Goal: Task Accomplishment & Management: Complete application form

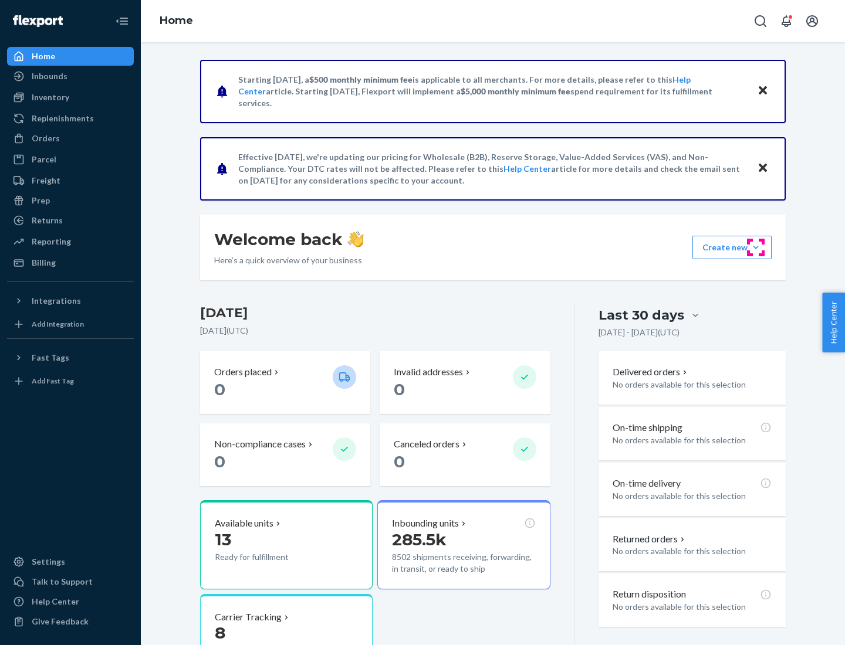
click at [756, 248] on button "Create new Create new inbound Create new order Create new product" at bounding box center [731, 247] width 79 height 23
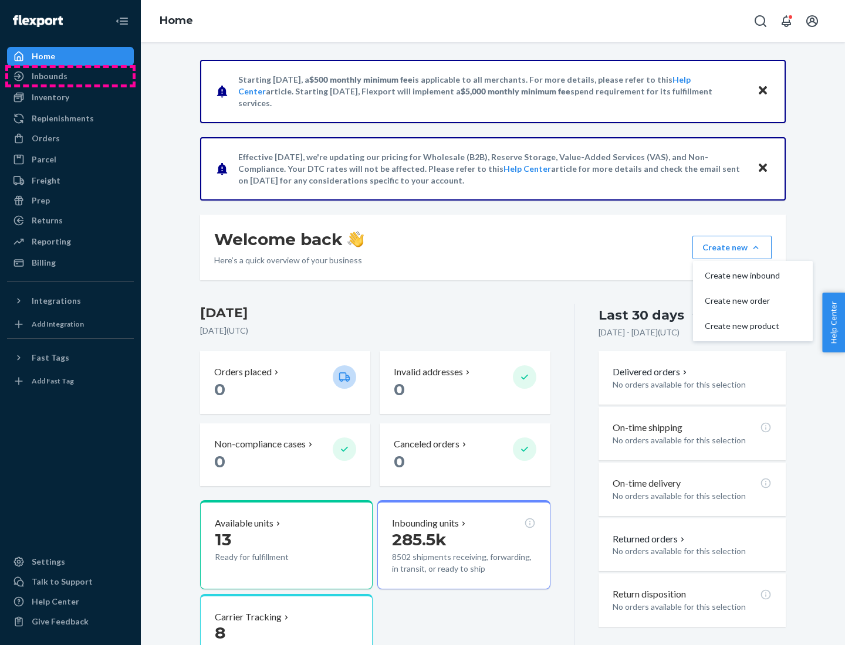
click at [70, 76] on div "Inbounds" at bounding box center [70, 76] width 124 height 16
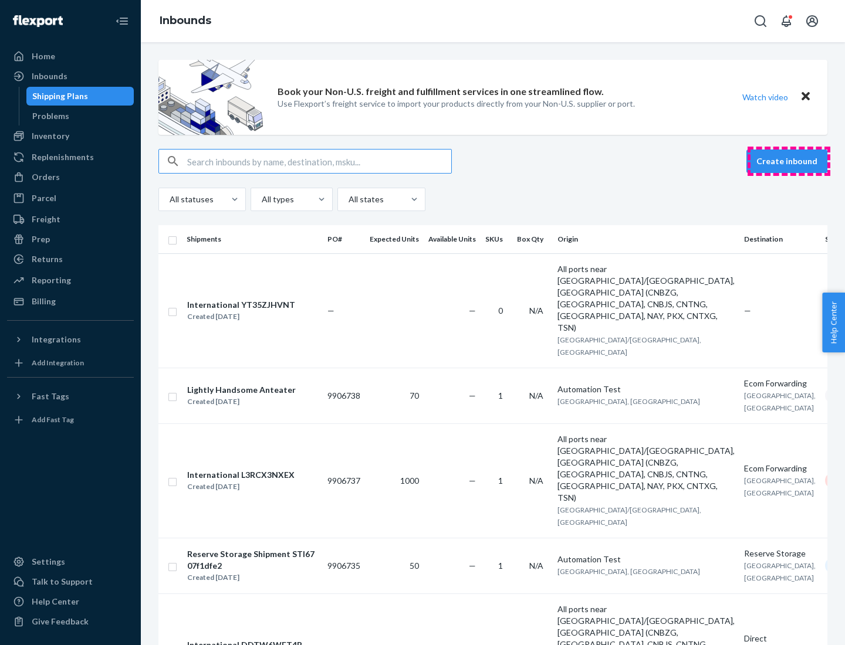
click at [789, 161] on button "Create inbound" at bounding box center [786, 161] width 81 height 23
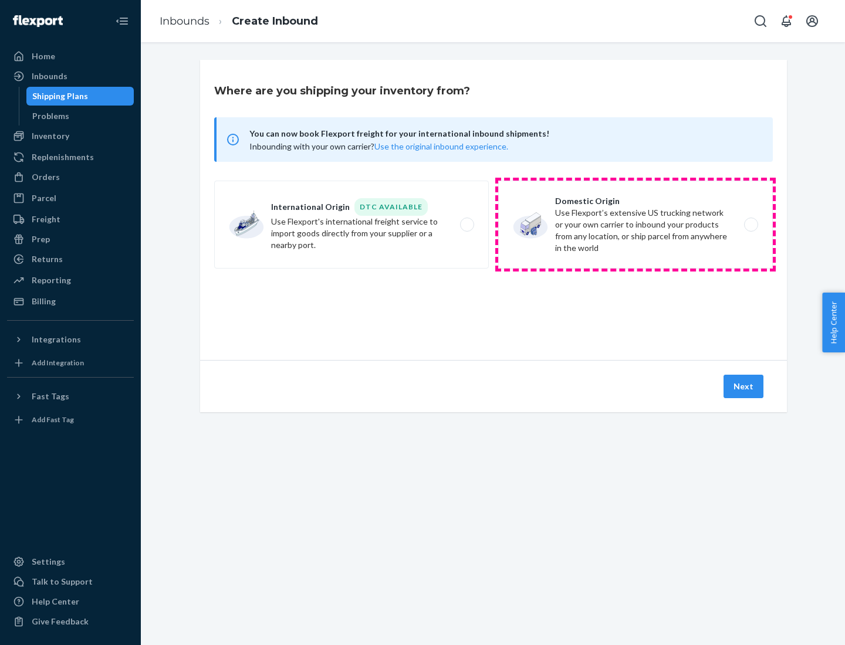
click at [635, 225] on label "Domestic Origin Use Flexport’s extensive US trucking network or your own carrie…" at bounding box center [635, 225] width 275 height 88
click at [750, 225] on input "Domestic Origin Use Flexport’s extensive US trucking network or your own carrie…" at bounding box center [754, 225] width 8 height 8
radio input "true"
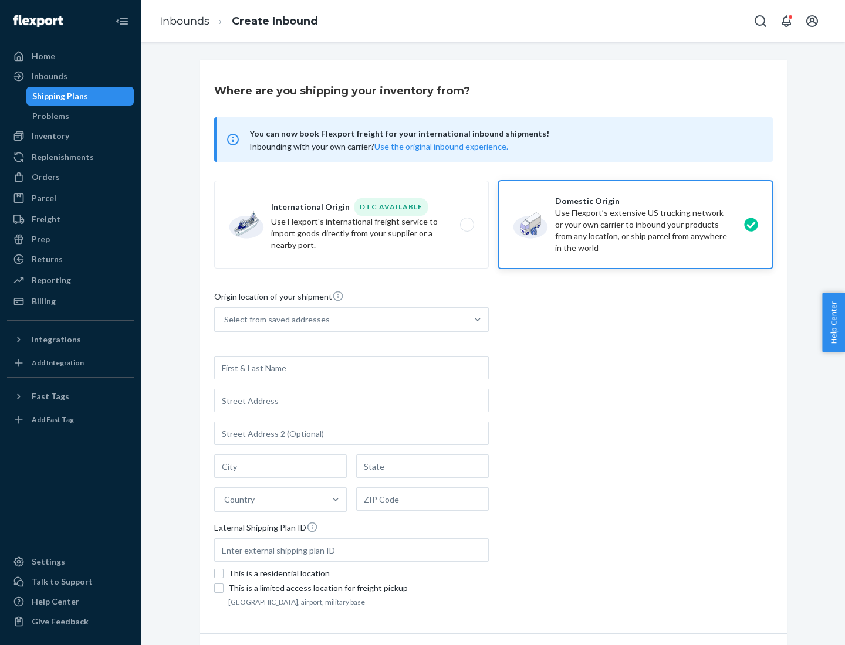
click at [274, 320] on div "Select from saved addresses" at bounding box center [277, 320] width 106 height 12
click at [225, 320] on input "Select from saved addresses" at bounding box center [224, 320] width 1 height 12
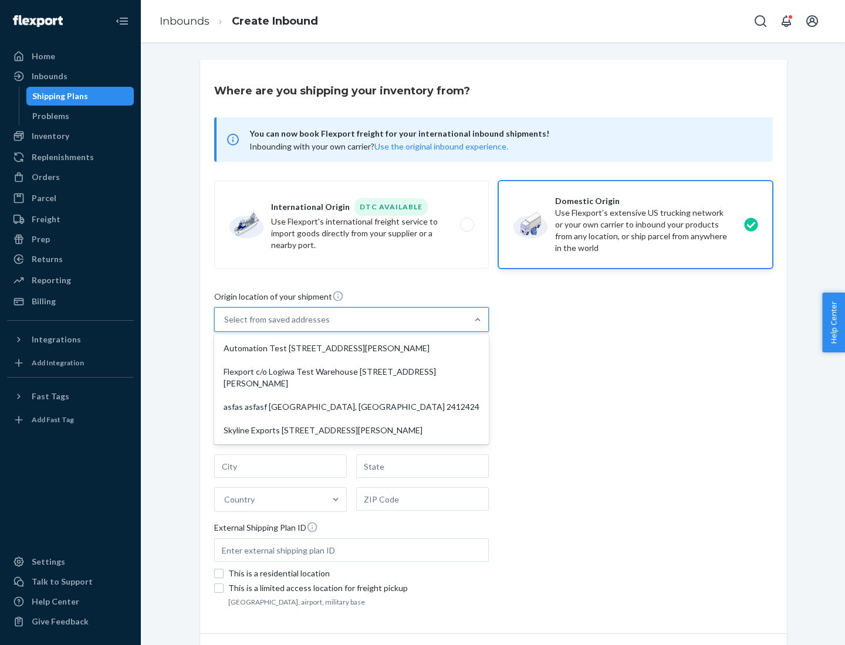
scroll to position [5, 0]
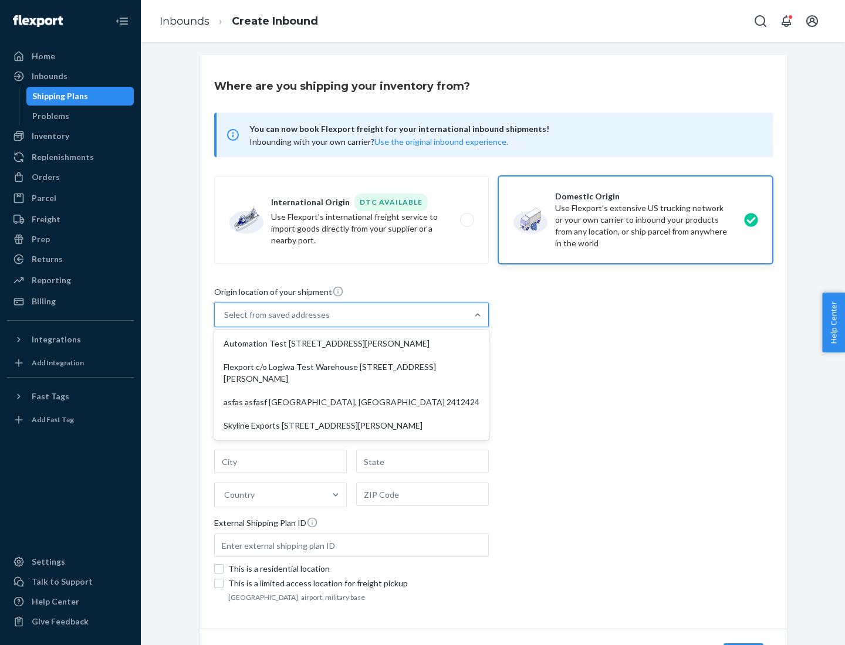
click at [351, 344] on div "Automation Test [STREET_ADDRESS][PERSON_NAME]" at bounding box center [352, 343] width 270 height 23
click at [225, 321] on input "option Automation Test [STREET_ADDRESS][PERSON_NAME] focused, 1 of 4. 4 results…" at bounding box center [224, 315] width 1 height 12
type input "Automation Test"
type input "9th Floor"
type input "[GEOGRAPHIC_DATA]"
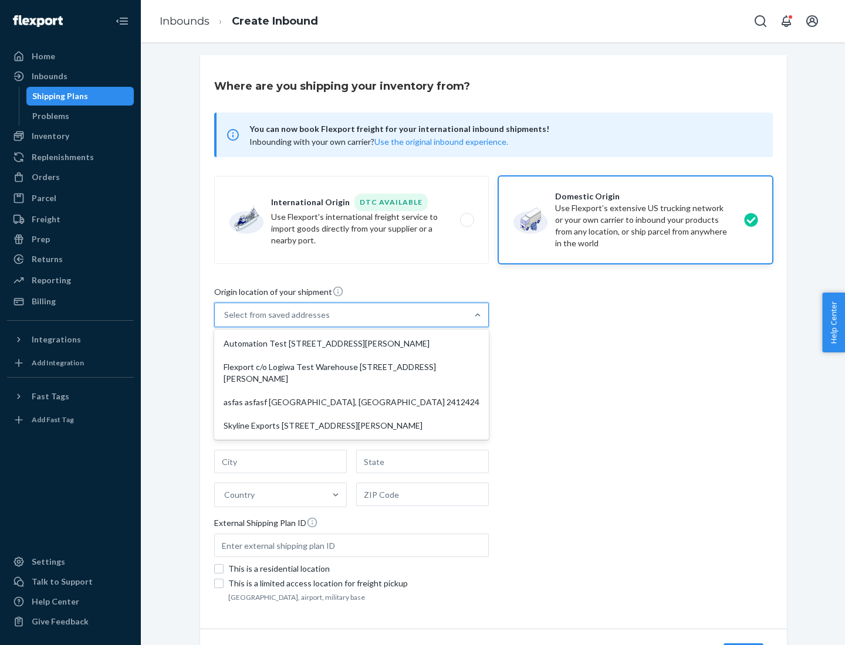
type input "CA"
type input "94104"
type input "[STREET_ADDRESS][PERSON_NAME]"
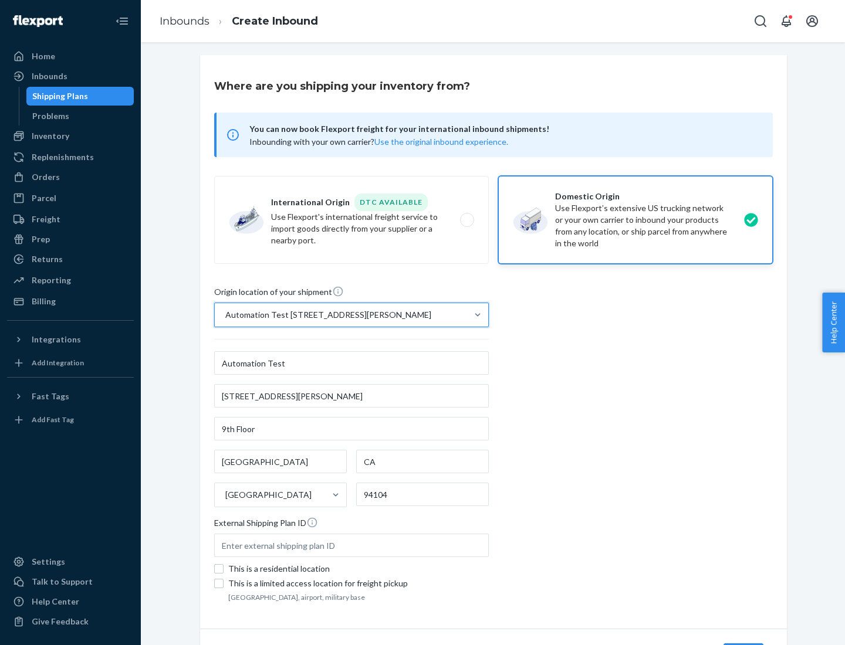
scroll to position [69, 0]
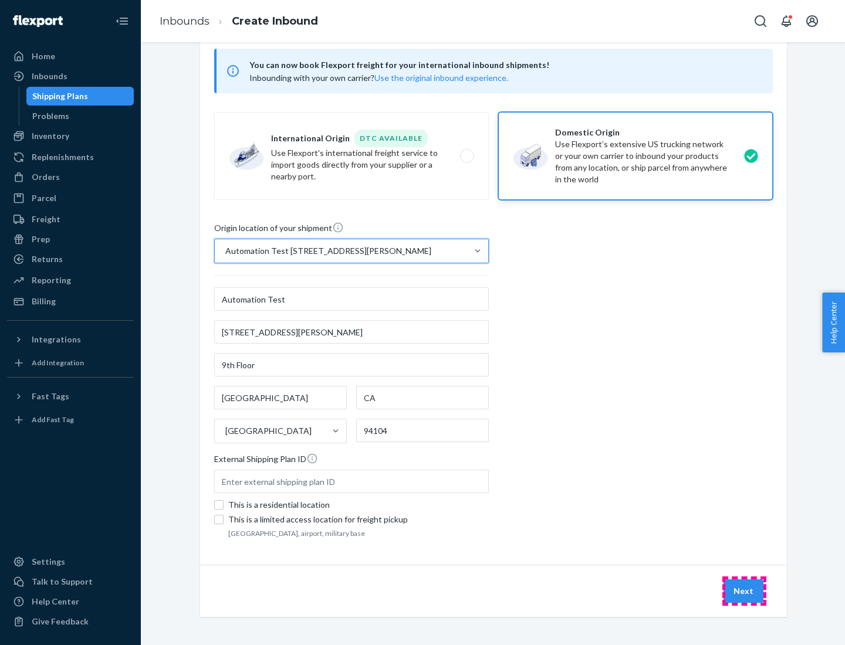
click at [744, 591] on button "Next" at bounding box center [743, 591] width 40 height 23
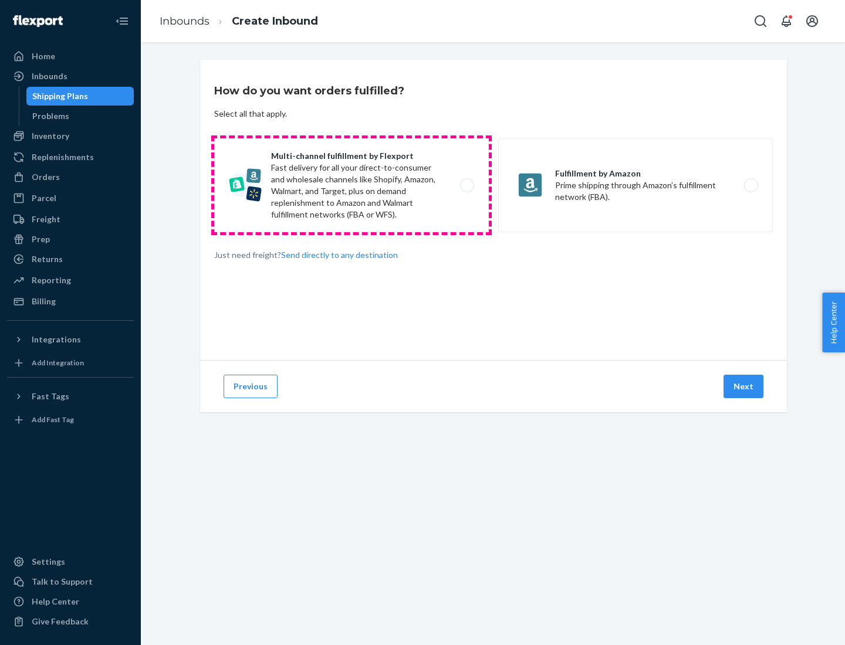
click at [351, 185] on label "Multi-channel fulfillment by Flexport Fast delivery for all your direct-to-cons…" at bounding box center [351, 185] width 275 height 94
click at [466, 185] on input "Multi-channel fulfillment by Flexport Fast delivery for all your direct-to-cons…" at bounding box center [470, 186] width 8 height 8
radio input "true"
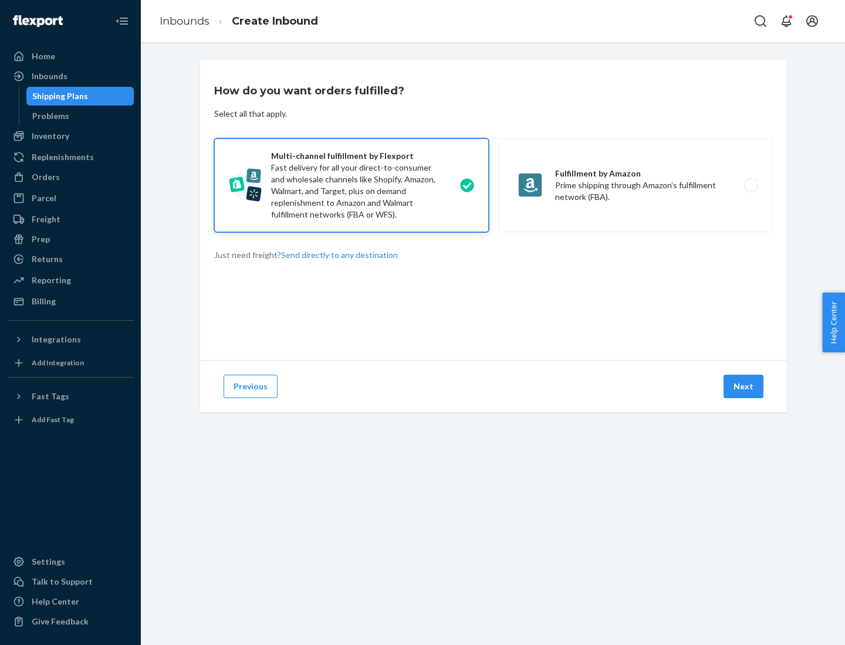
click at [744, 387] on button "Next" at bounding box center [743, 386] width 40 height 23
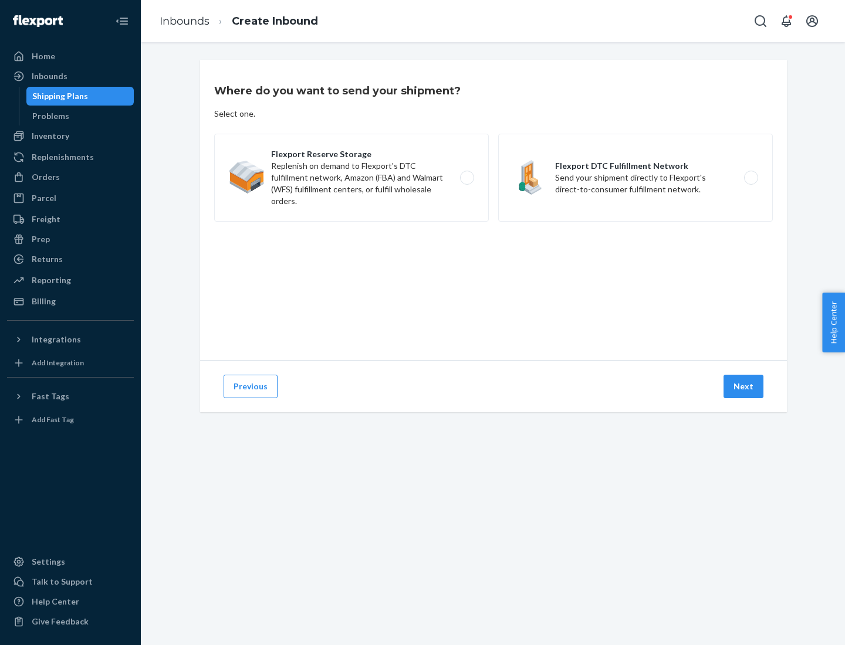
click at [635, 178] on label "Flexport DTC Fulfillment Network Send your shipment directly to Flexport's dire…" at bounding box center [635, 178] width 275 height 88
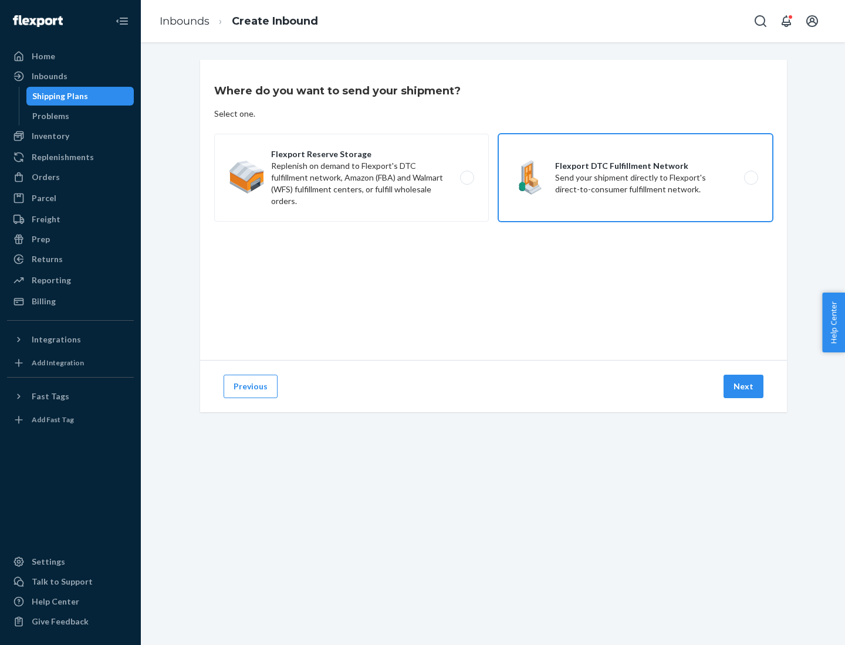
click at [750, 178] on input "Flexport DTC Fulfillment Network Send your shipment directly to Flexport's dire…" at bounding box center [754, 178] width 8 height 8
radio input "true"
click at [744, 387] on button "Next" at bounding box center [743, 386] width 40 height 23
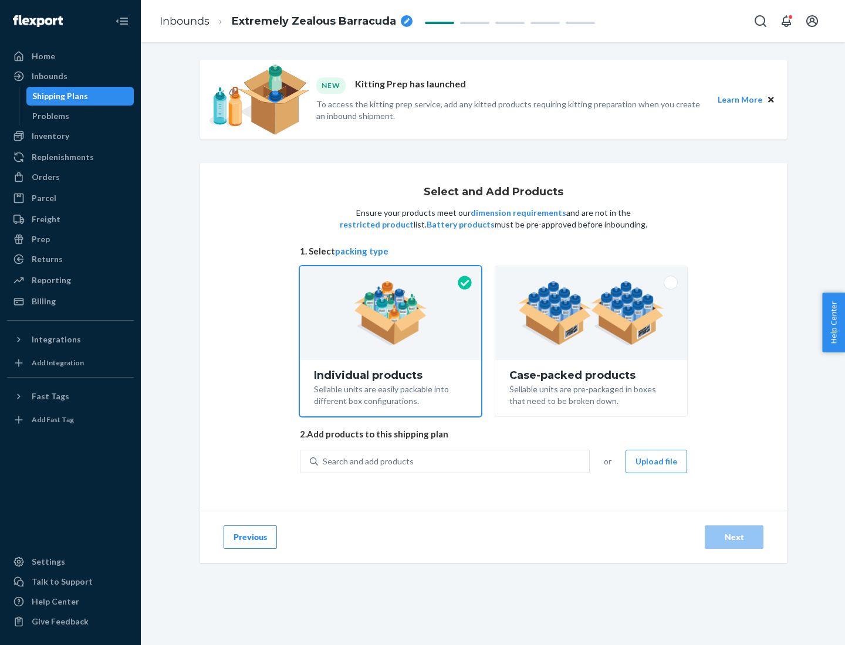
click at [591, 313] on img at bounding box center [591, 313] width 146 height 65
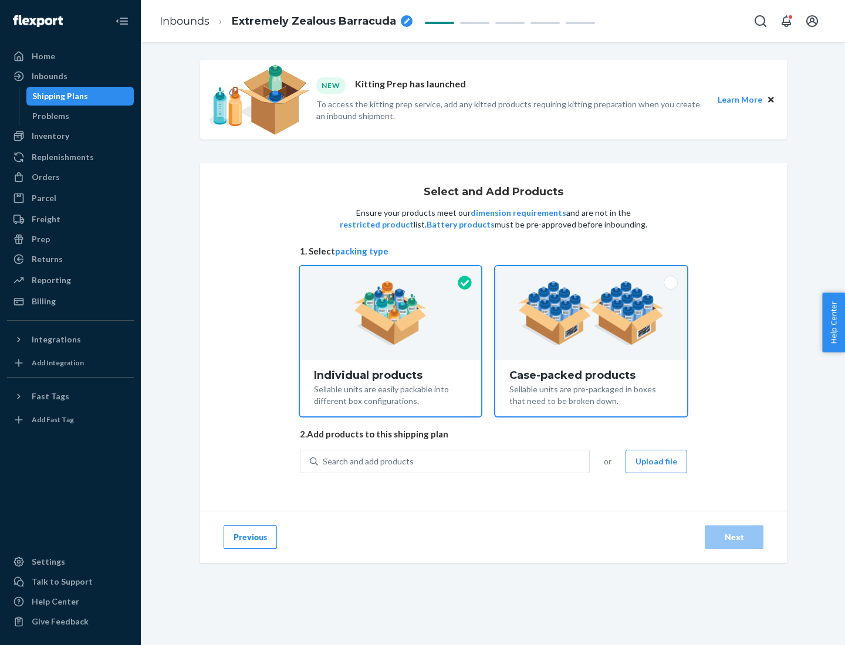
click at [591, 274] on input "Case-packed products Sellable units are pre-packaged in boxes that need to be b…" at bounding box center [591, 270] width 8 height 8
radio input "true"
radio input "false"
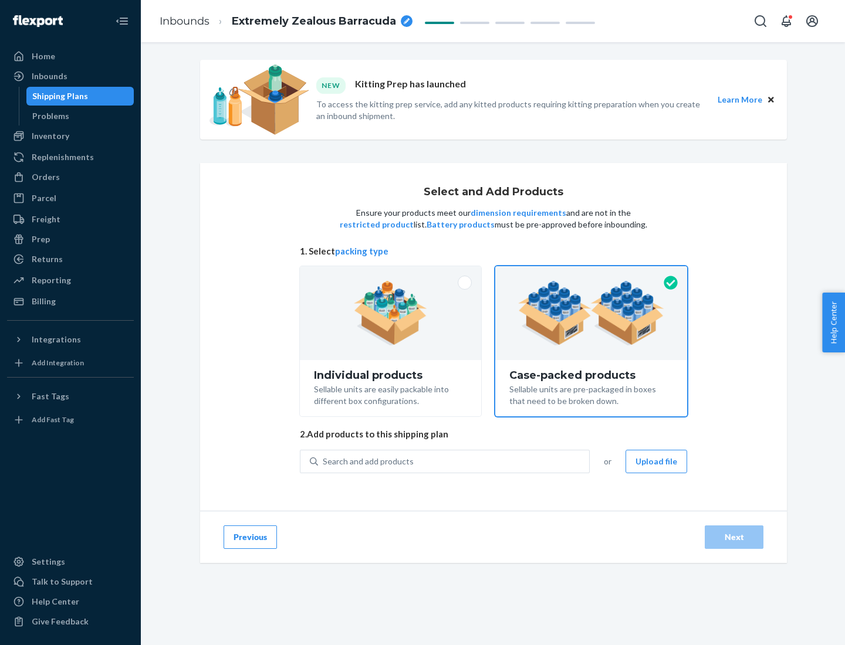
click at [454, 461] on div "Search and add products" at bounding box center [453, 461] width 271 height 21
click at [324, 461] on input "Search and add products" at bounding box center [323, 462] width 1 height 12
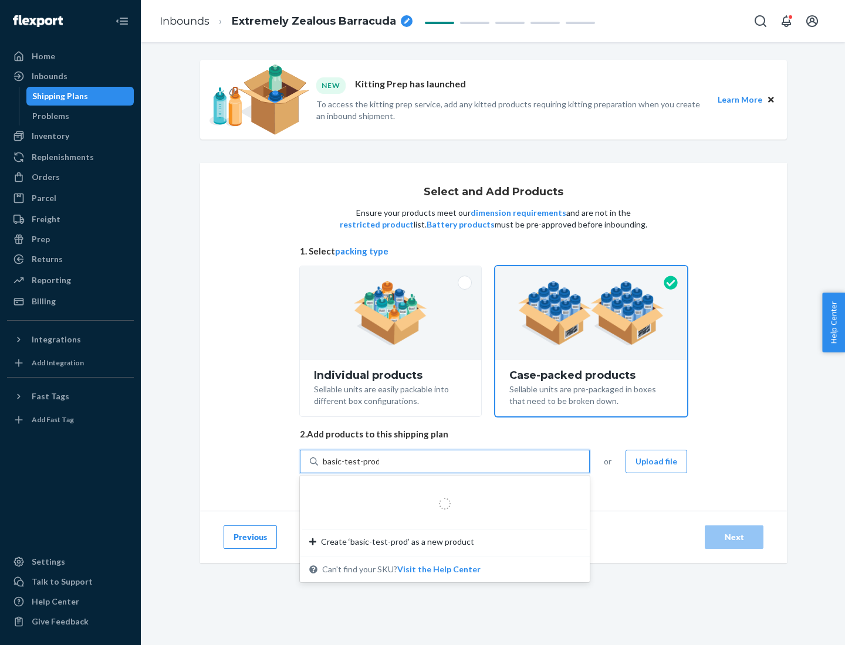
type input "basic-test-product-1"
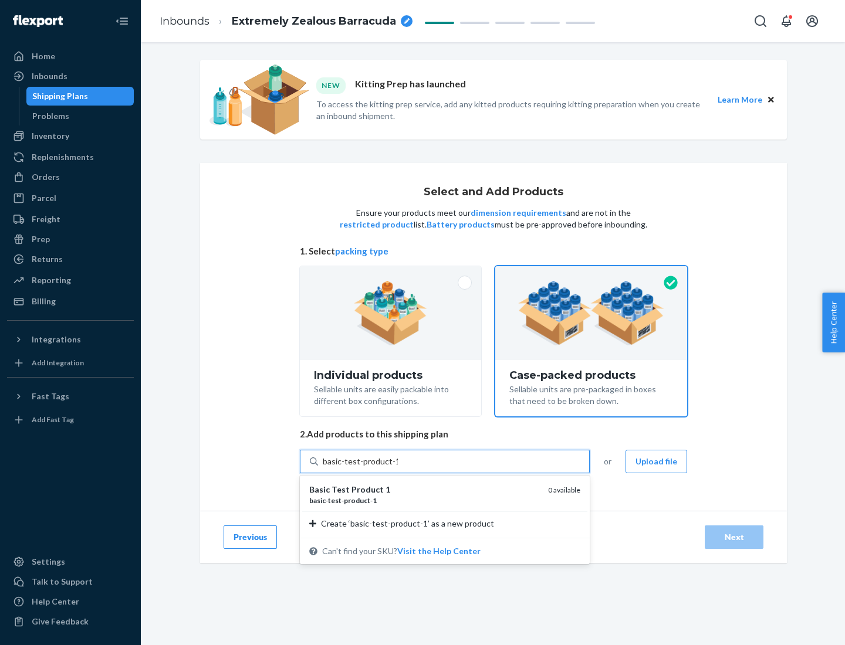
click at [424, 501] on div "basic - test - product - 1" at bounding box center [423, 501] width 229 height 10
click at [398, 468] on input "basic-test-product-1" at bounding box center [360, 462] width 75 height 12
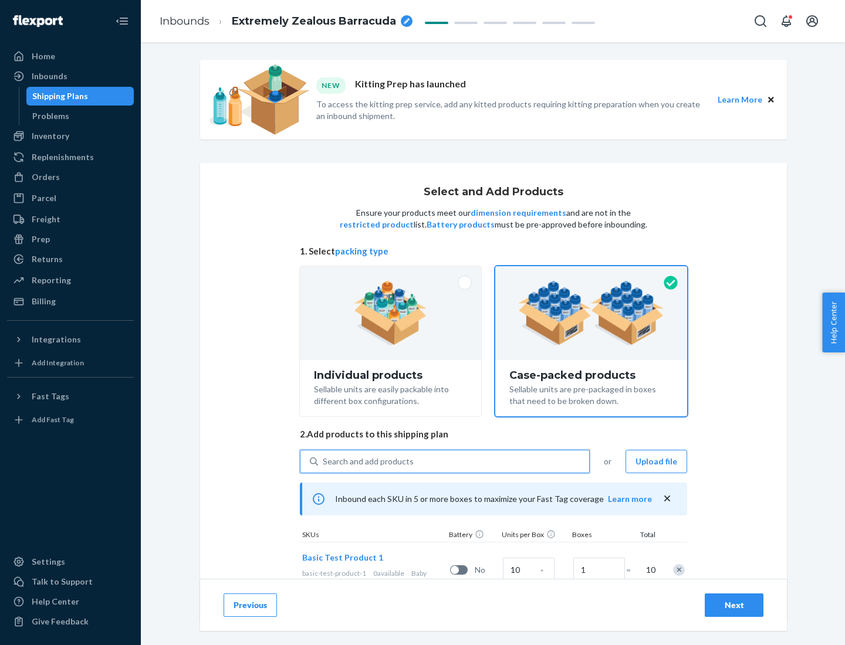
scroll to position [42, 0]
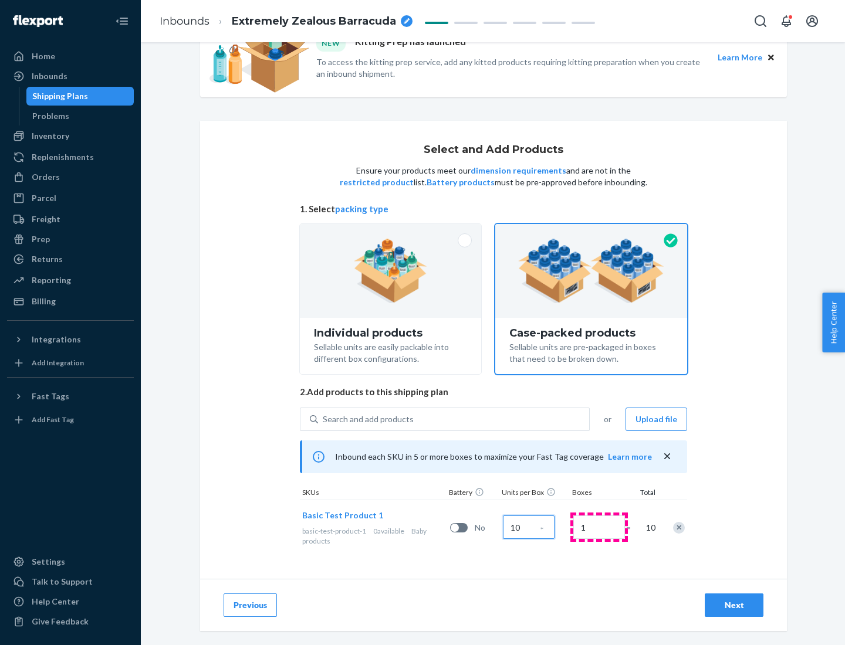
type input "10"
type input "7"
click at [734, 606] on div "Next" at bounding box center [734, 606] width 39 height 12
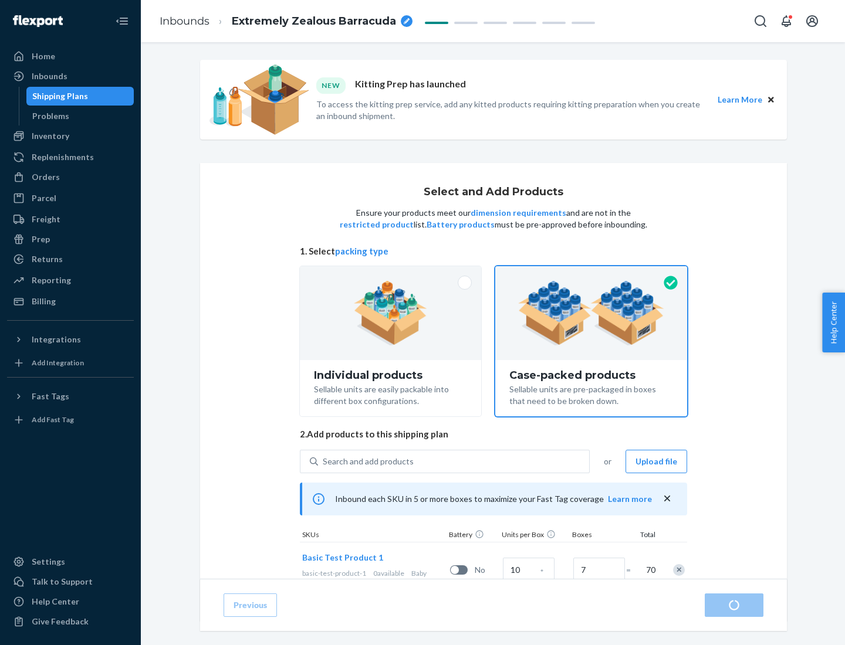
radio input "true"
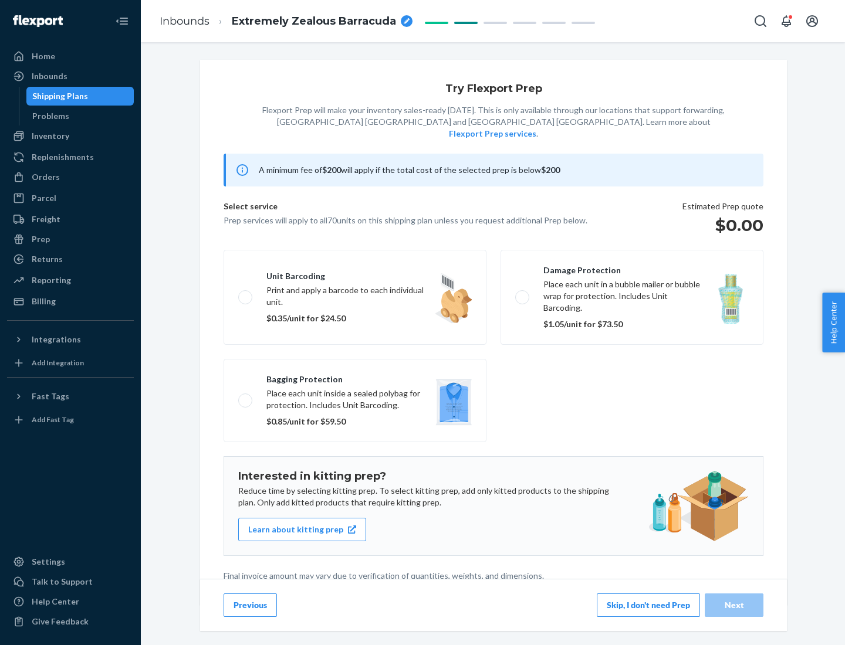
scroll to position [3, 0]
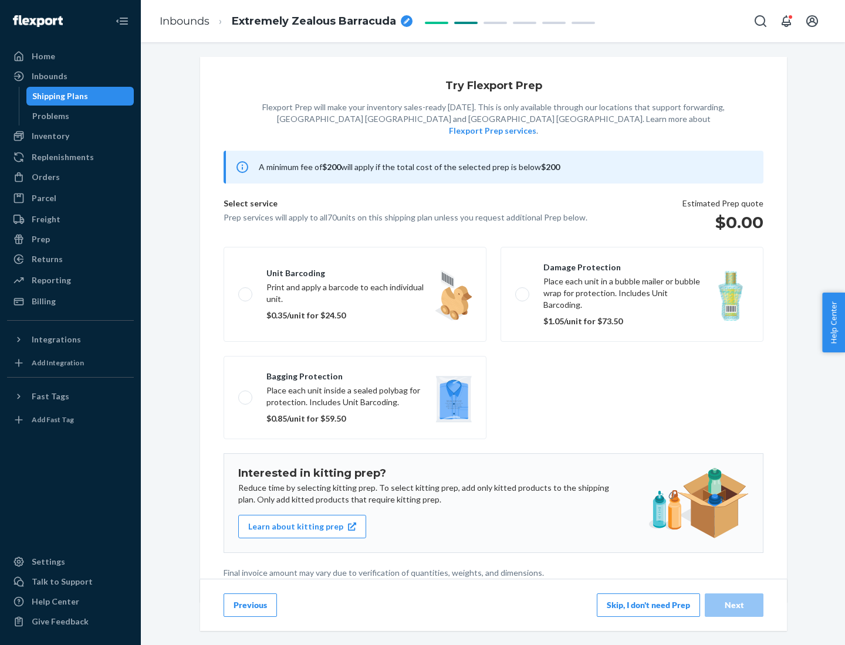
click at [355, 374] on label "Bagging protection Place each unit inside a sealed polybag for protection. Incl…" at bounding box center [355, 397] width 263 height 83
click at [246, 394] on input "Bagging protection Place each unit inside a sealed polybag for protection. Incl…" at bounding box center [242, 398] width 8 height 8
checkbox input "true"
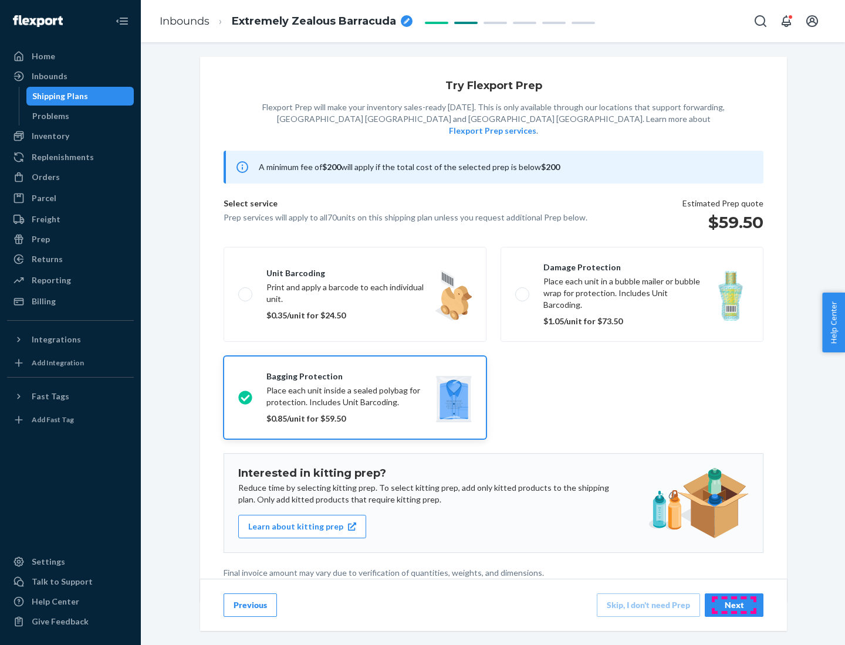
click at [734, 605] on div "Next" at bounding box center [734, 606] width 39 height 12
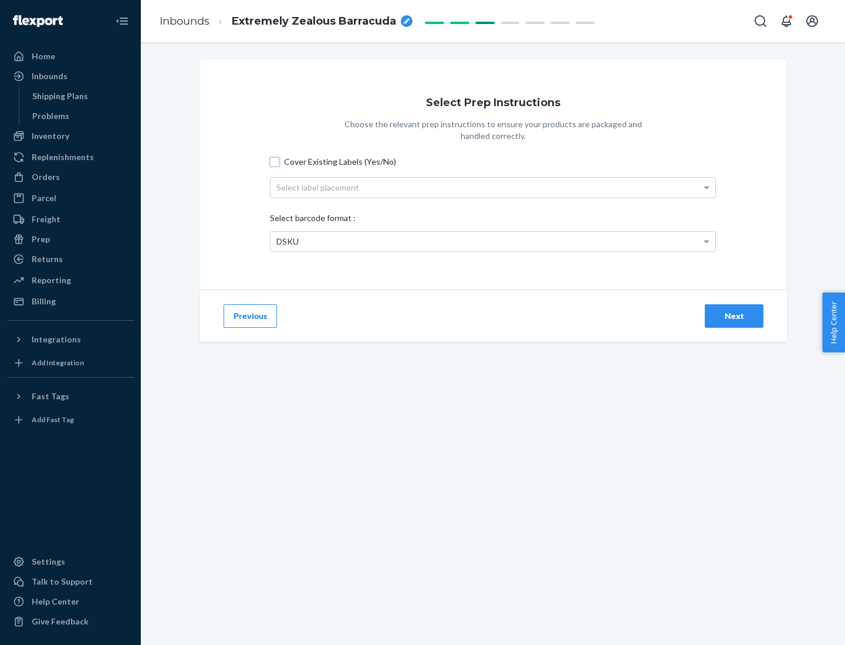
click at [275, 161] on input "Cover Existing Labels (Yes/No)" at bounding box center [274, 161] width 9 height 9
checkbox input "true"
click at [493, 187] on div "Select label placement" at bounding box center [493, 188] width 445 height 20
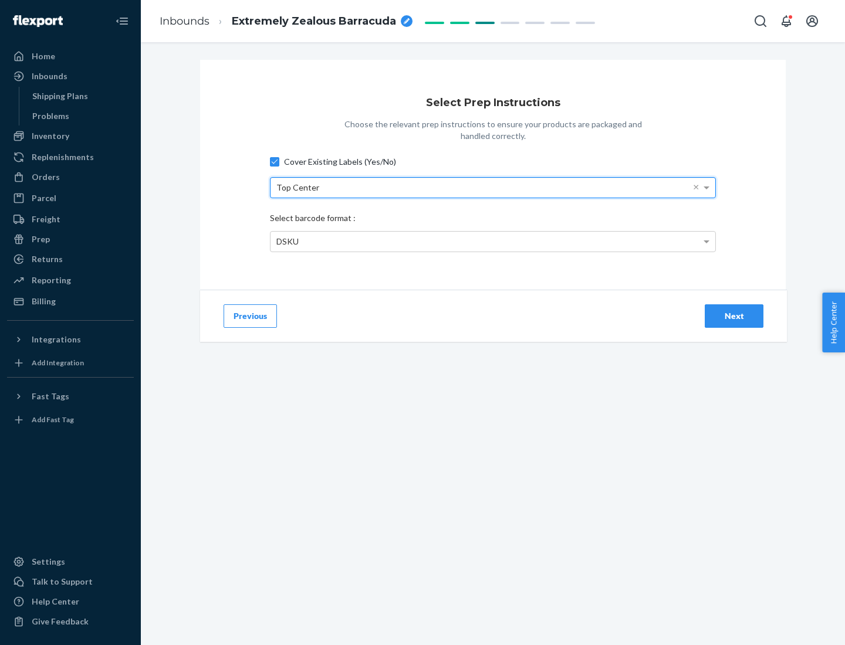
click at [493, 241] on div "DSKU" at bounding box center [493, 242] width 445 height 20
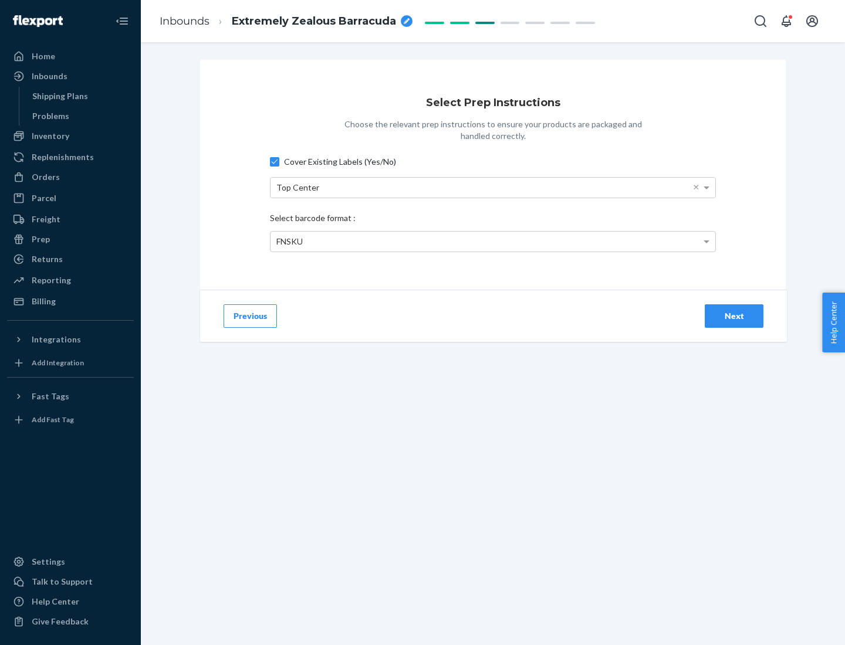
click at [734, 316] on div "Next" at bounding box center [734, 316] width 39 height 12
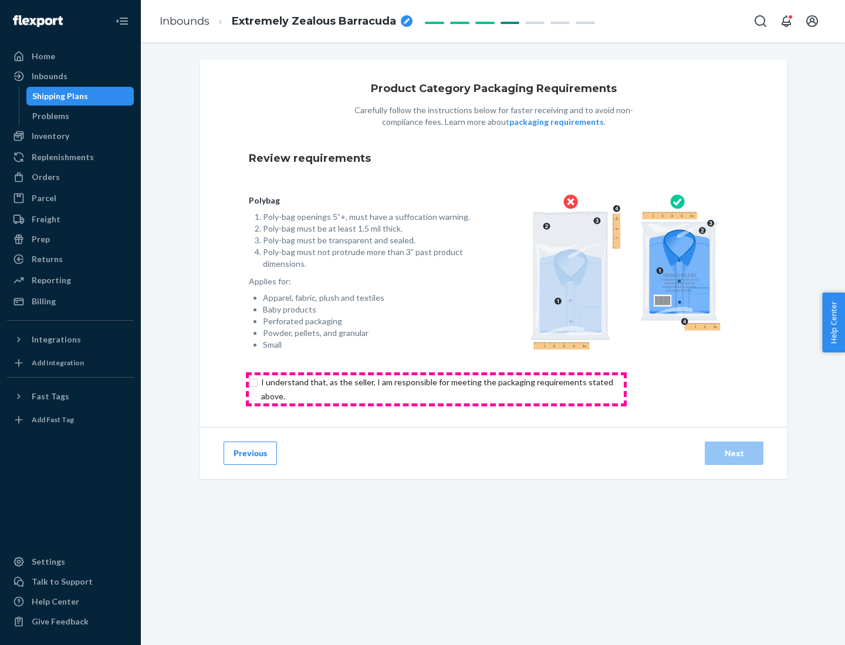
click at [436, 389] on input "checkbox" at bounding box center [444, 390] width 390 height 28
checkbox input "true"
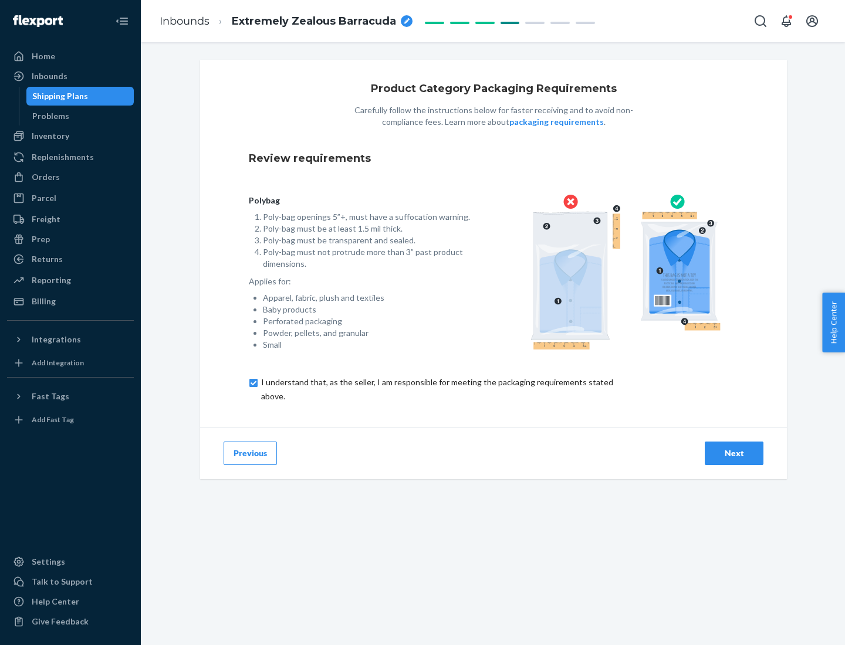
click at [734, 453] on div "Next" at bounding box center [734, 454] width 39 height 12
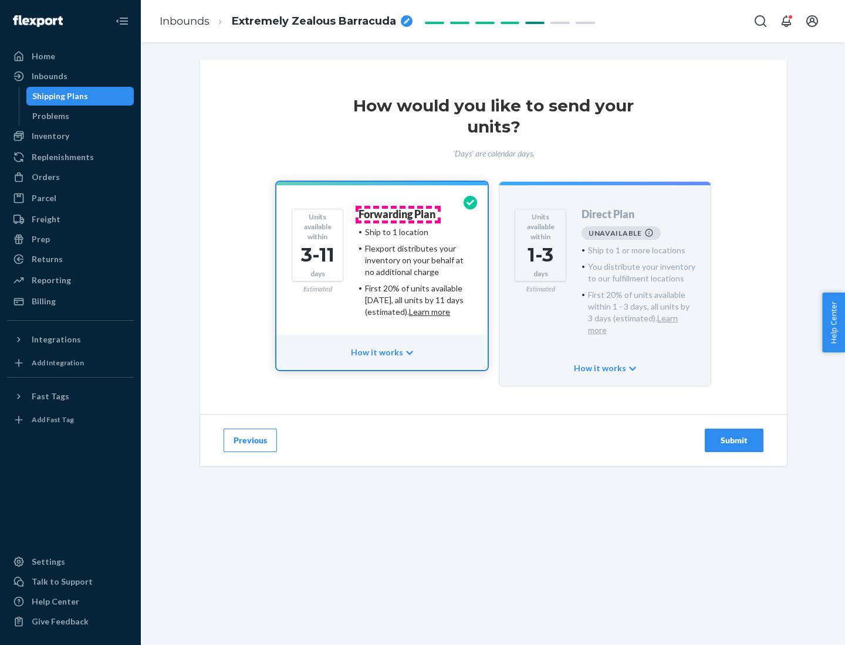
click at [398, 214] on h4 "Forwarding Plan" at bounding box center [397, 215] width 77 height 12
click at [734, 435] on div "Submit" at bounding box center [734, 441] width 39 height 12
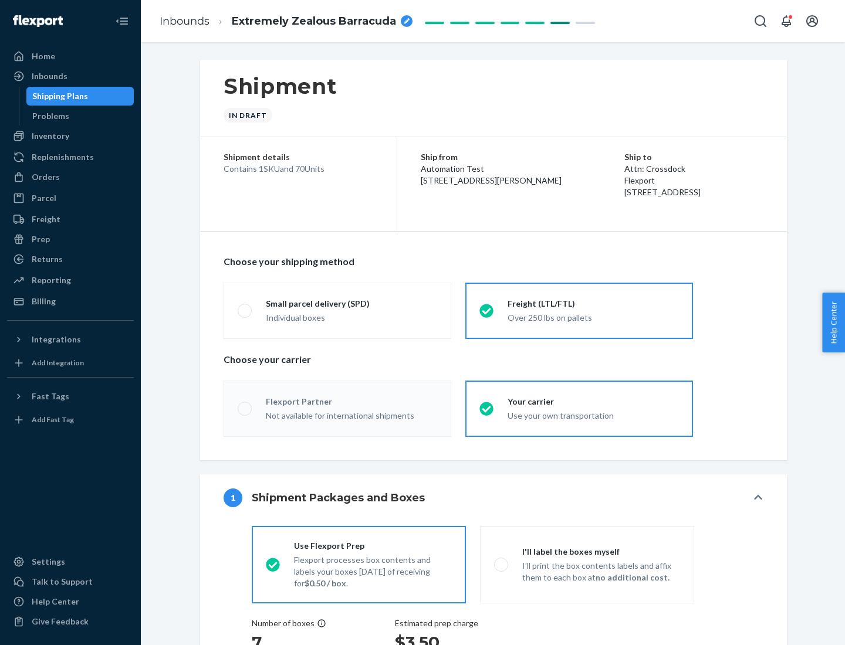
radio input "true"
radio input "false"
radio input "true"
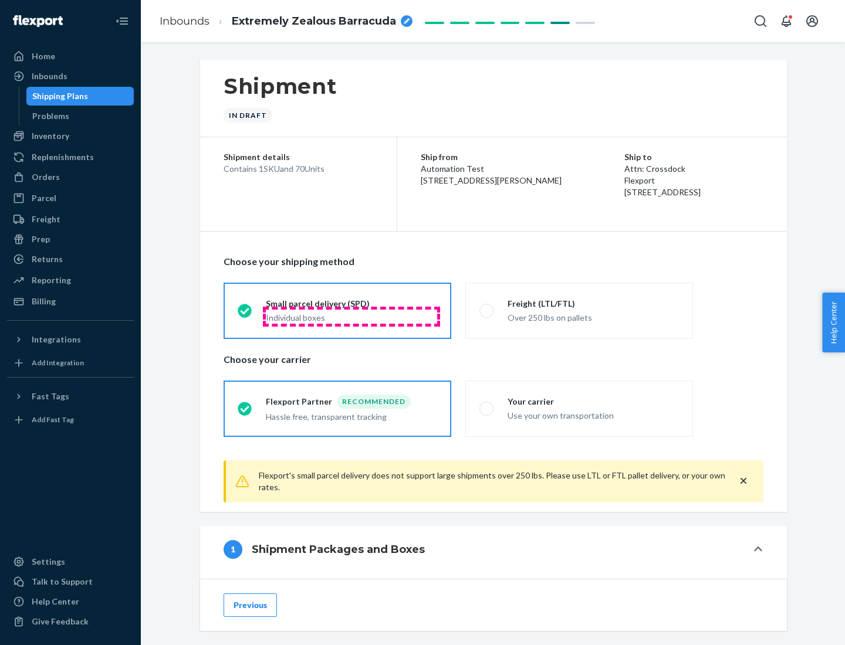
click at [351, 316] on div "Individual boxes" at bounding box center [351, 318] width 171 height 12
click at [245, 315] on input "Small parcel delivery (SPD) Individual boxes" at bounding box center [242, 311] width 8 height 8
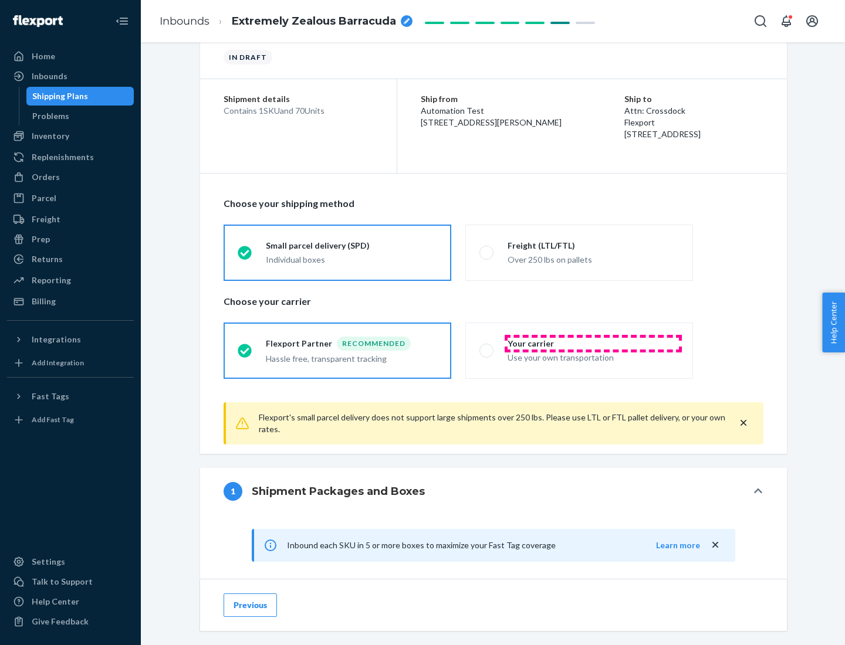
click at [593, 343] on div "Your carrier" at bounding box center [593, 344] width 171 height 12
click at [487, 347] on input "Your carrier Use your own transportation" at bounding box center [483, 351] width 8 height 8
radio input "true"
radio input "false"
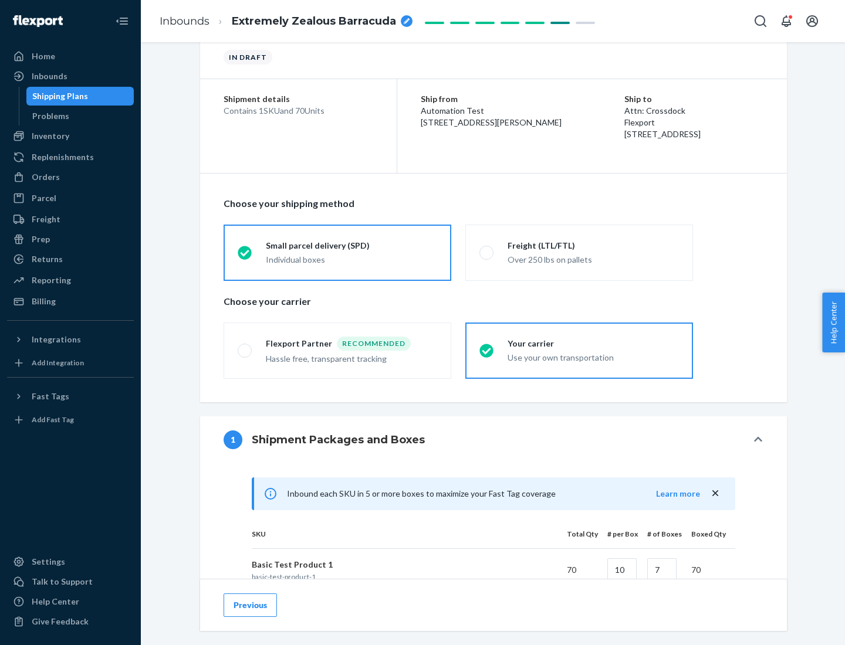
scroll to position [285, 0]
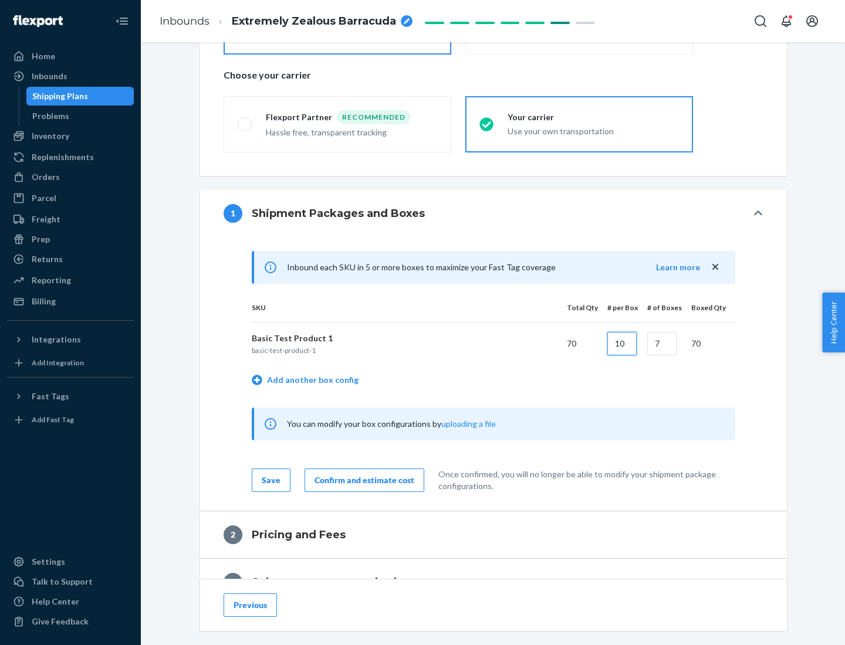
type input "10"
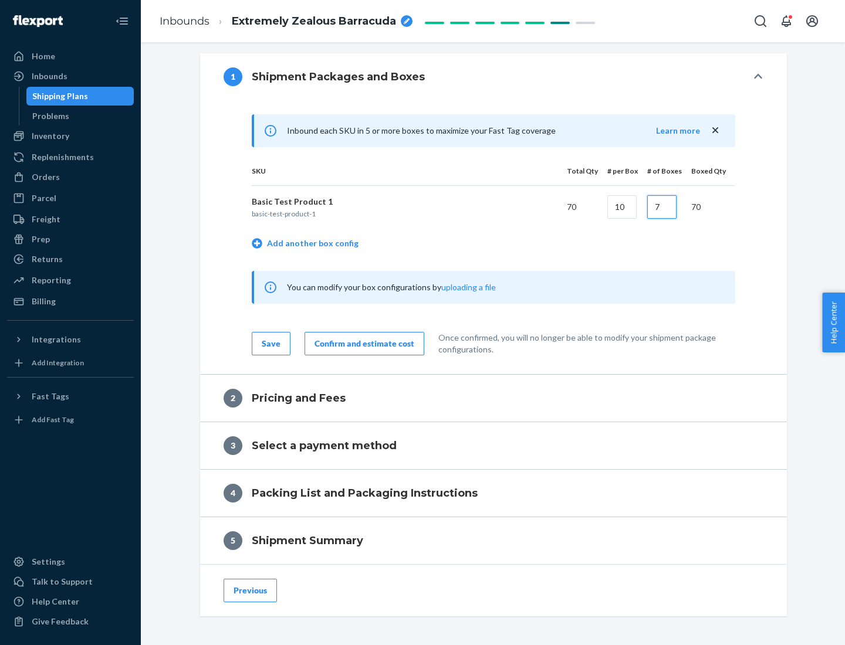
type input "7"
click at [362, 343] on div "Confirm and estimate cost" at bounding box center [365, 344] width 100 height 12
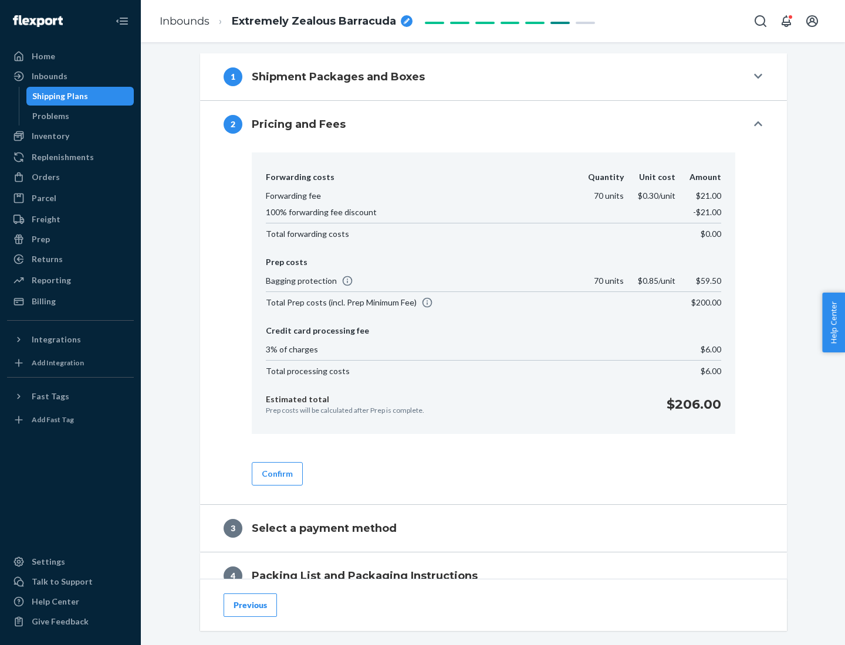
scroll to position [477, 0]
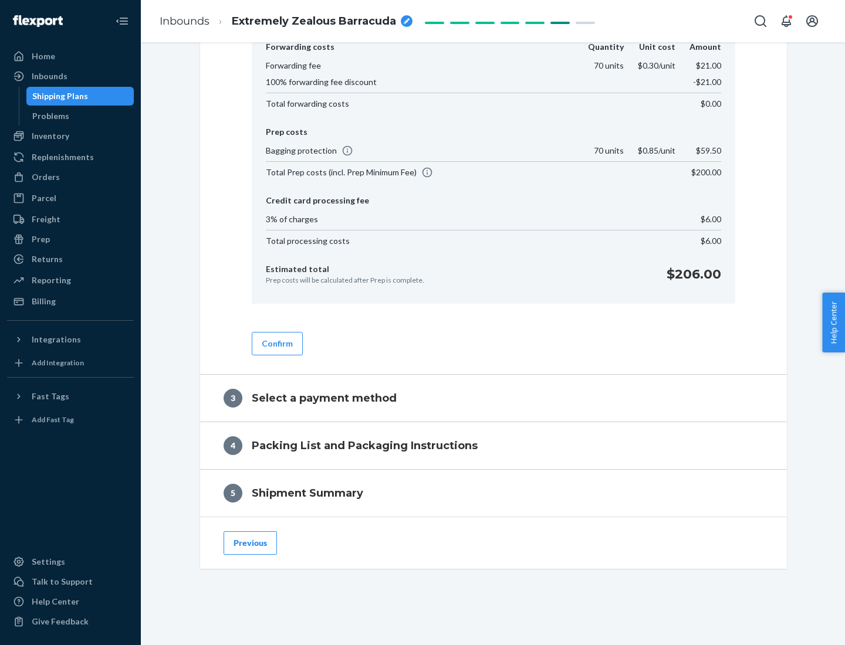
click at [276, 343] on button "Confirm" at bounding box center [277, 343] width 51 height 23
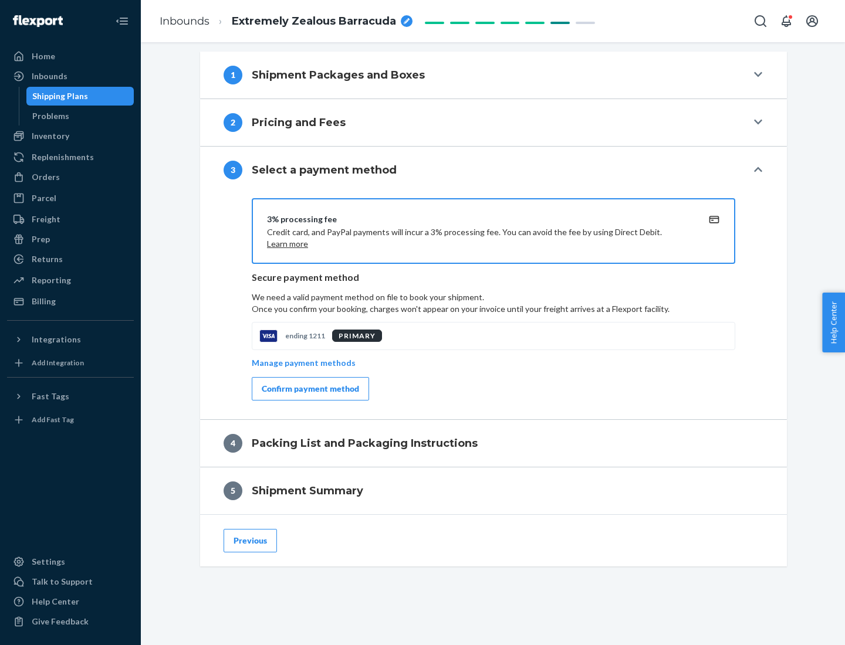
scroll to position [423, 0]
click at [309, 389] on div "Confirm payment method" at bounding box center [310, 389] width 97 height 12
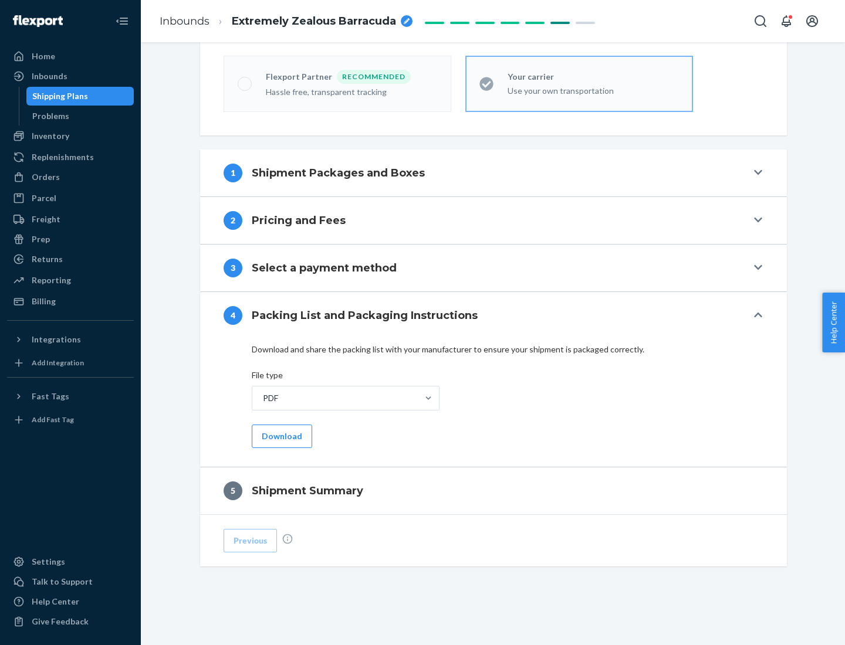
scroll to position [325, 0]
click at [280, 436] on button "Download" at bounding box center [282, 436] width 60 height 23
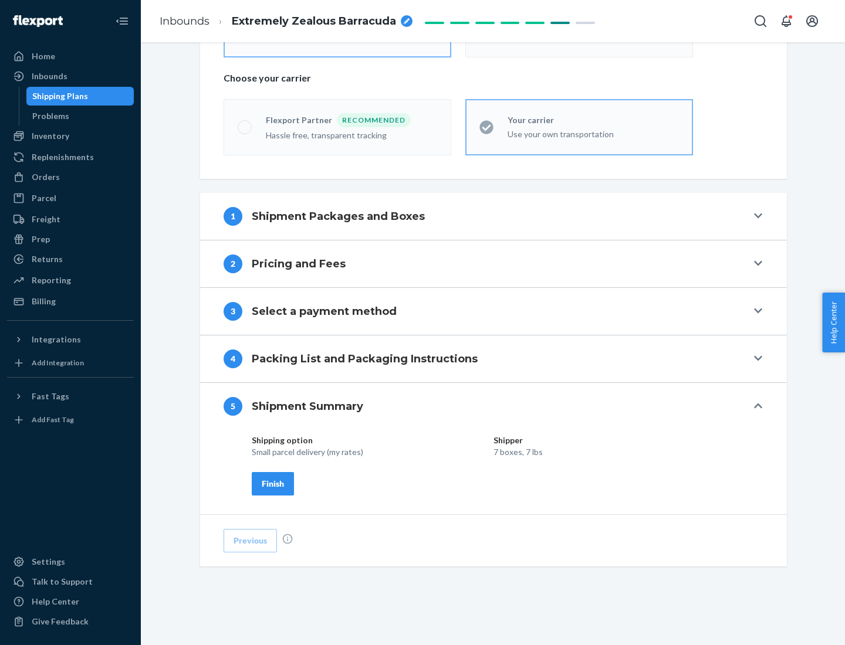
scroll to position [282, 0]
